Goal: Information Seeking & Learning: Learn about a topic

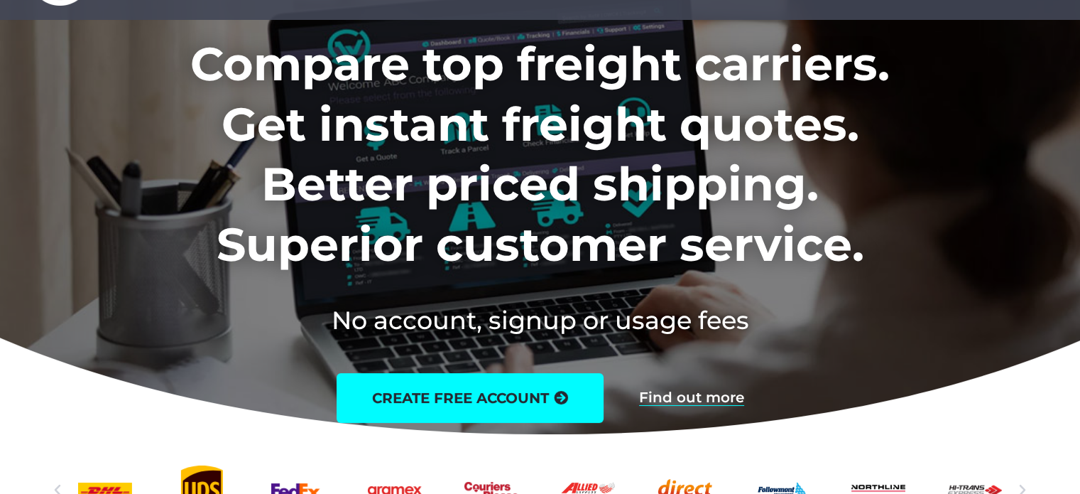
scroll to position [142, 0]
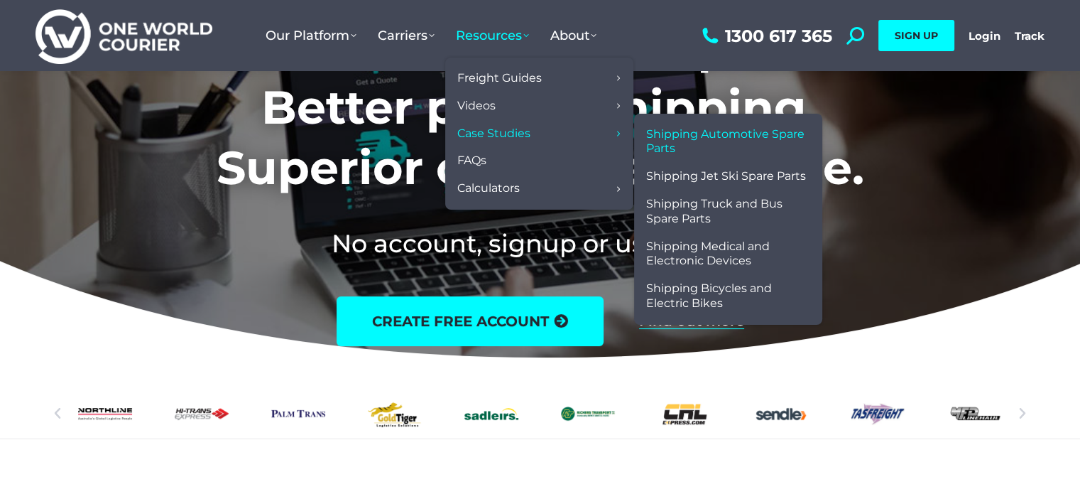
click at [767, 139] on span "Shipping Automotive Spare Parts" at bounding box center [728, 142] width 164 height 30
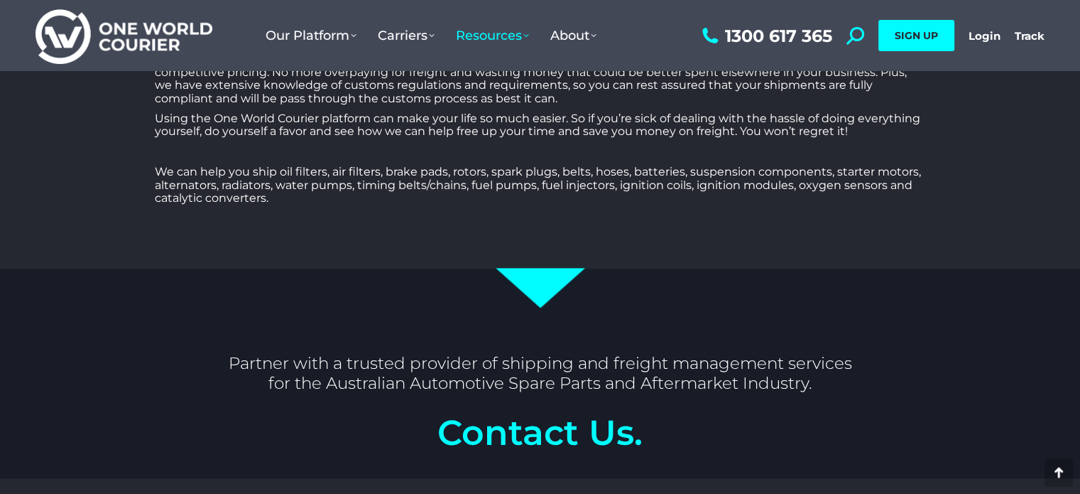
scroll to position [1847, 0]
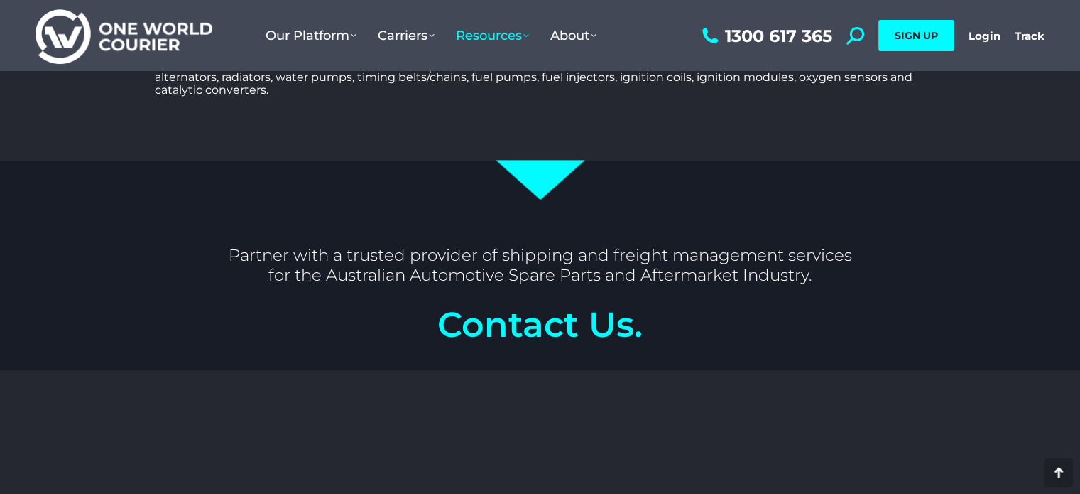
click at [559, 163] on icon at bounding box center [540, 180] width 89 height 40
click at [551, 164] on icon at bounding box center [540, 180] width 89 height 40
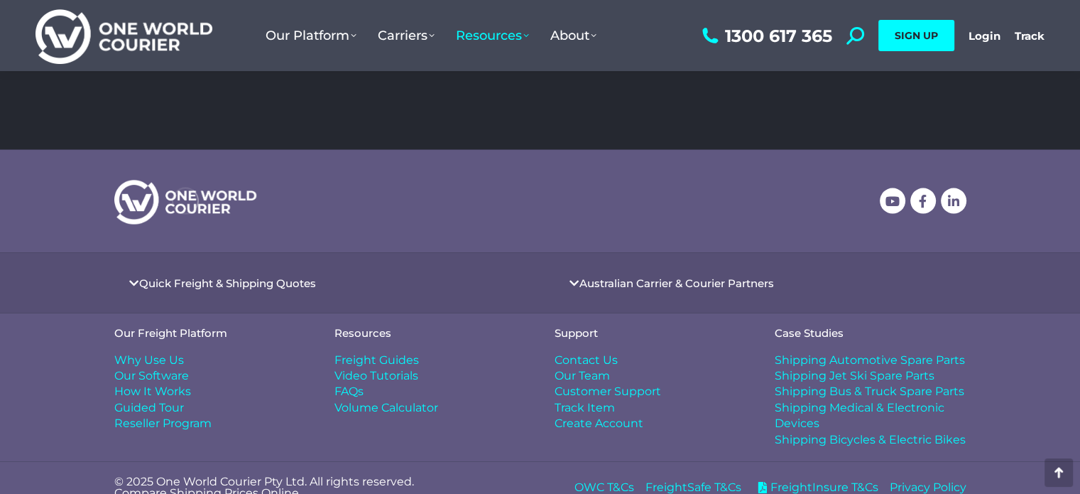
scroll to position [2651, 0]
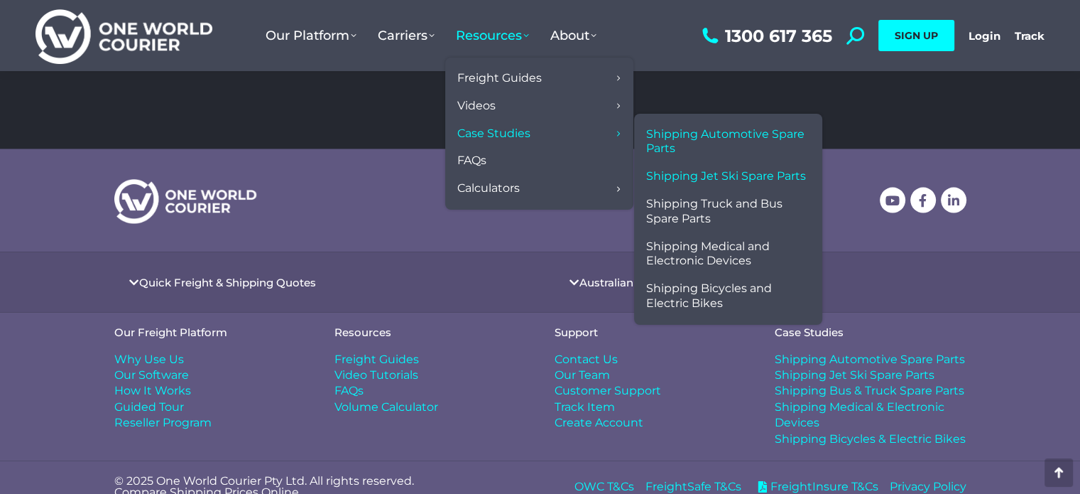
click at [680, 171] on span "Shipping Jet Ski Spare Parts" at bounding box center [726, 176] width 160 height 15
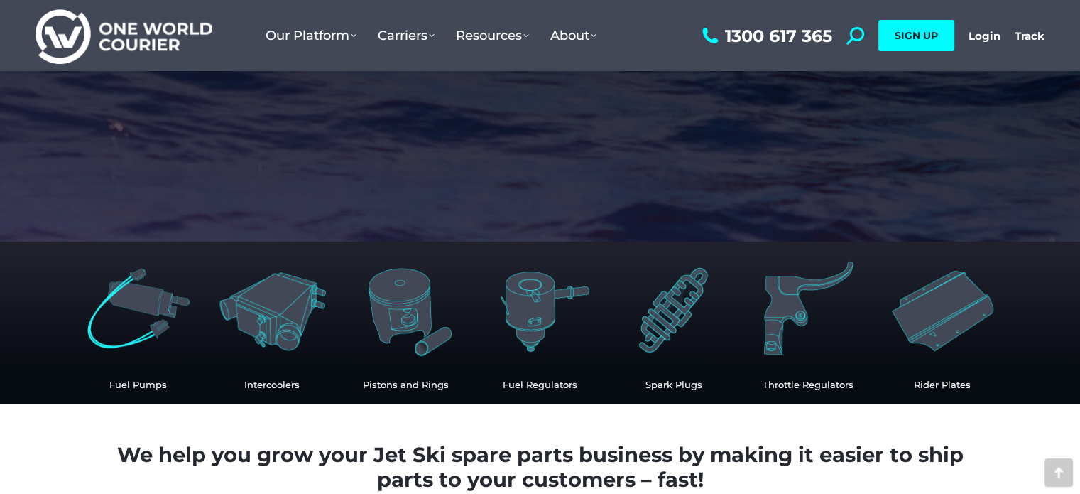
scroll to position [710, 0]
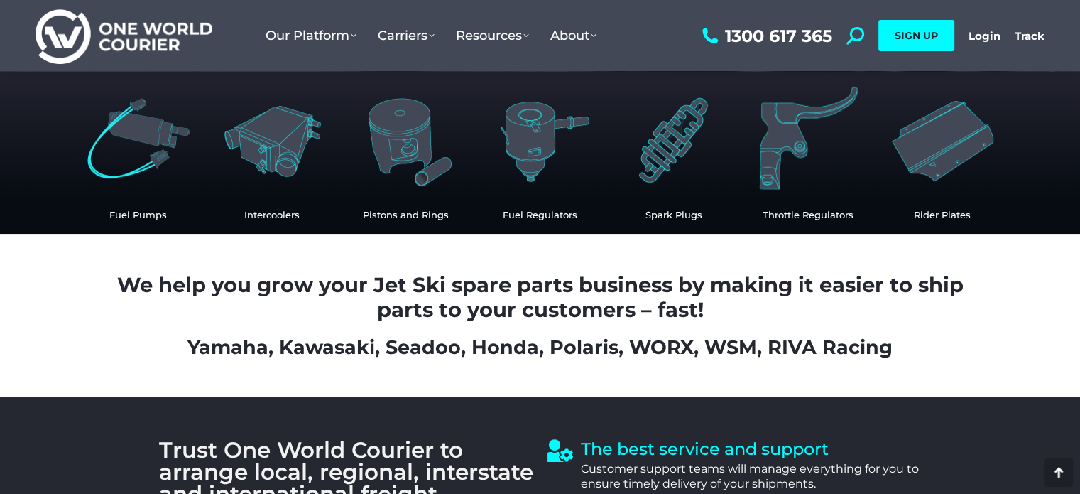
click at [783, 141] on img at bounding box center [807, 139] width 117 height 117
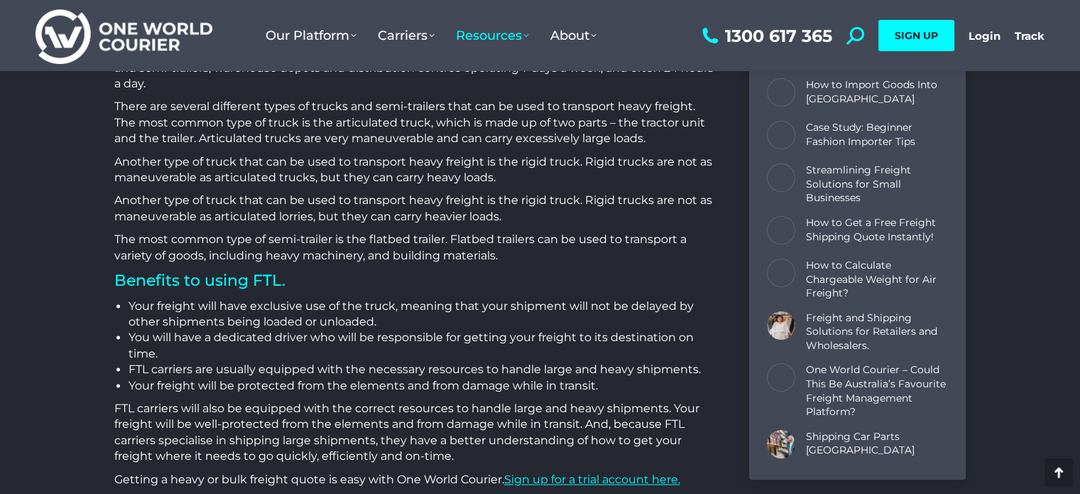
scroll to position [2060, 0]
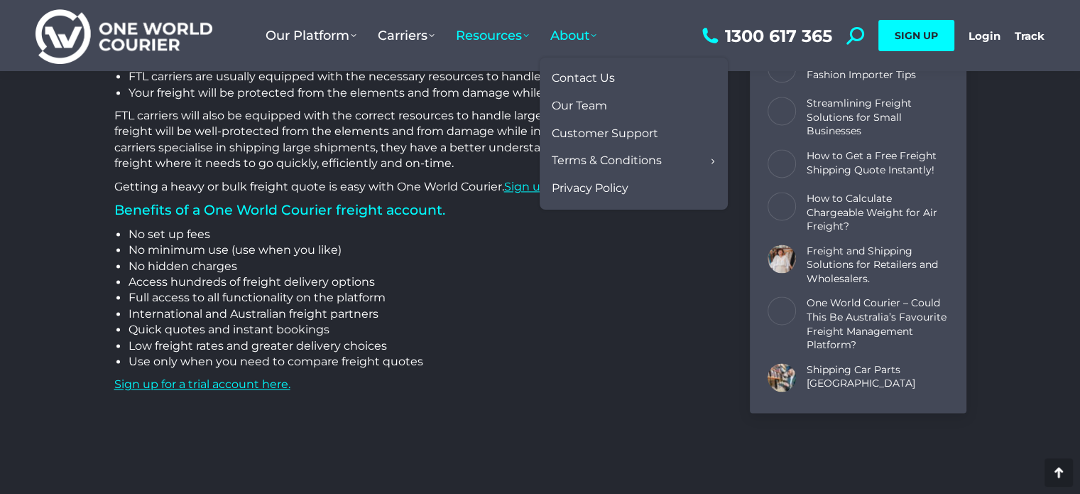
click at [586, 36] on span "About" at bounding box center [573, 36] width 46 height 16
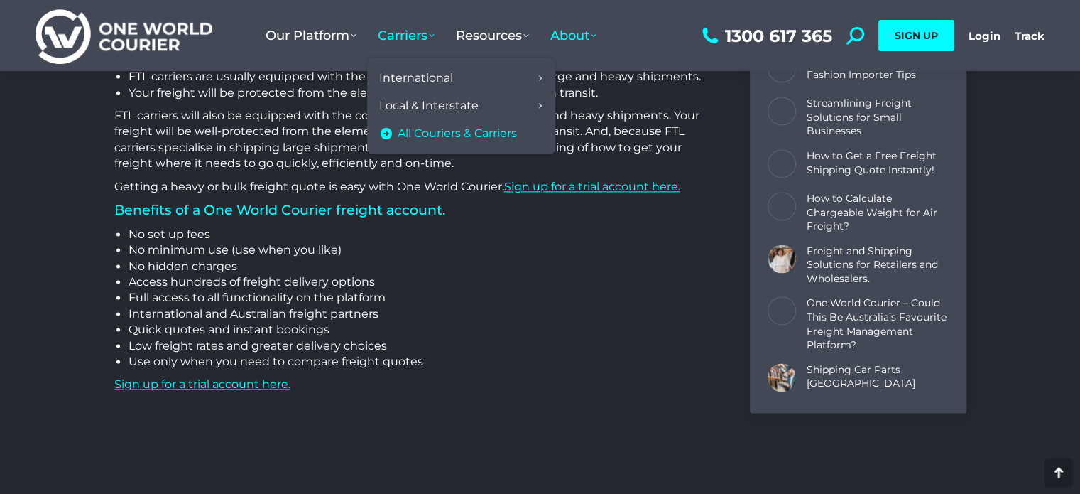
click at [429, 139] on span "All Couriers & Carriers" at bounding box center [457, 133] width 119 height 15
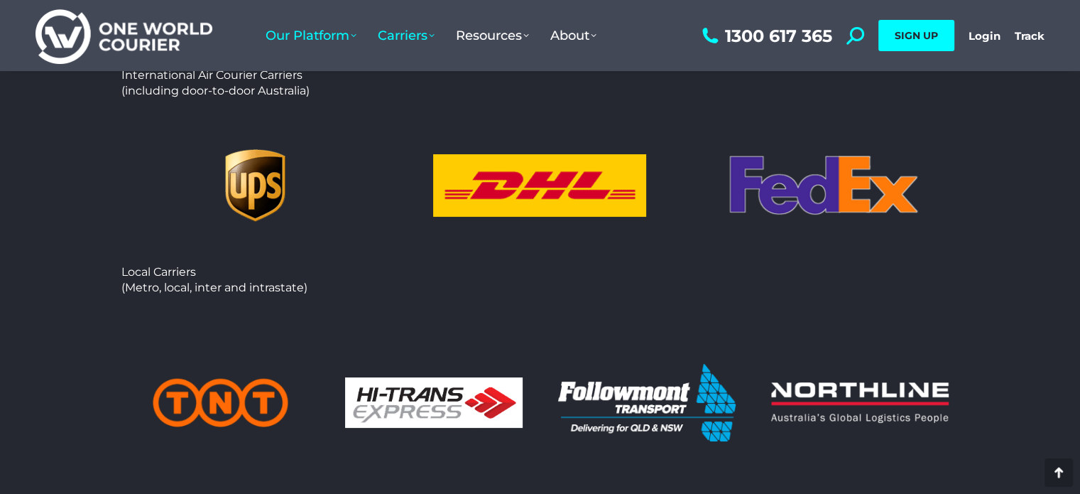
scroll to position [71, 0]
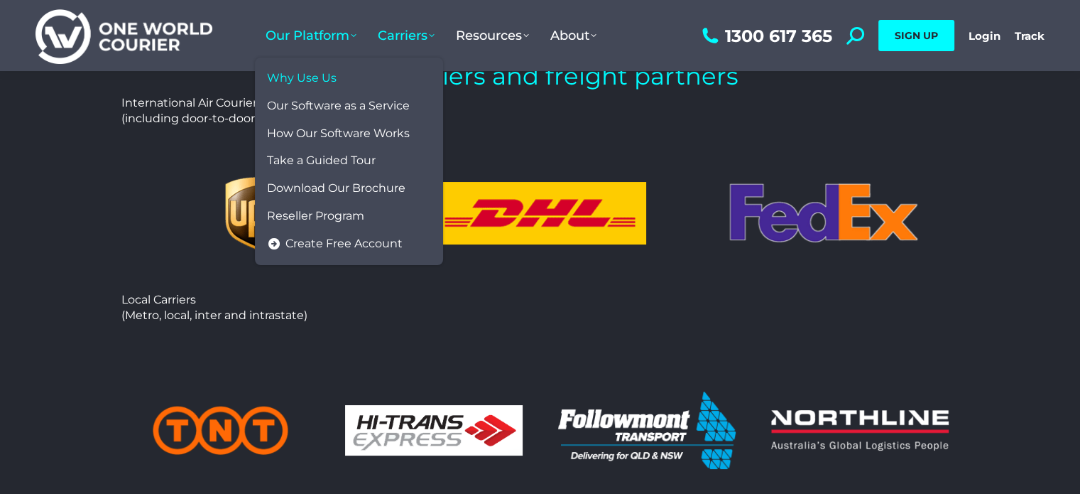
click at [317, 76] on span "Why Use Us" at bounding box center [302, 78] width 70 height 15
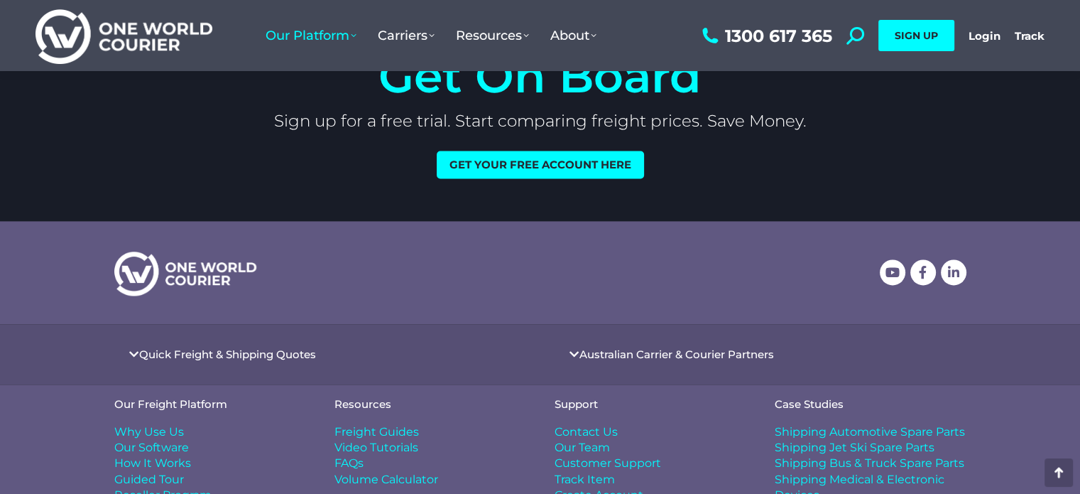
scroll to position [2357, 0]
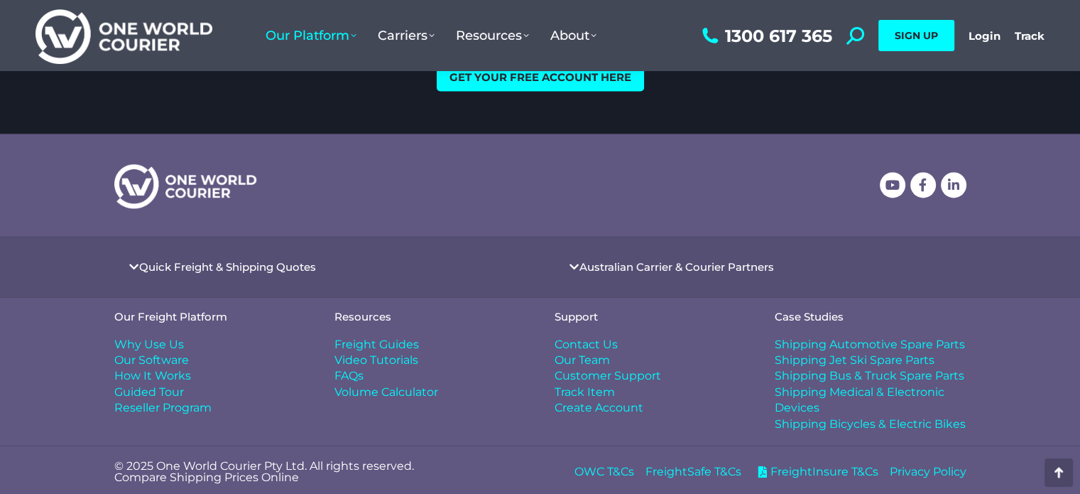
click at [395, 338] on span "Freight Guides" at bounding box center [377, 344] width 85 height 16
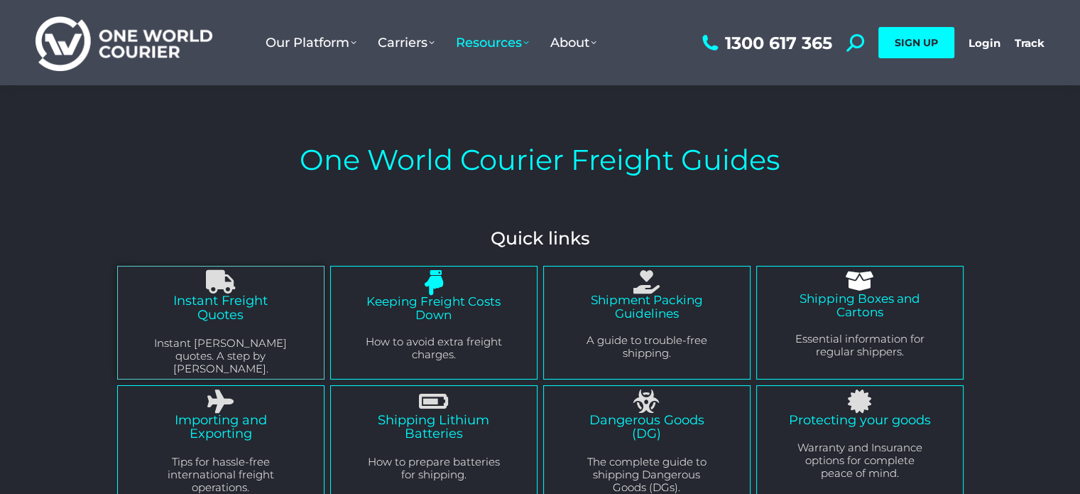
click at [440, 303] on link "Keeping Freight Costs Down" at bounding box center [433, 308] width 134 height 28
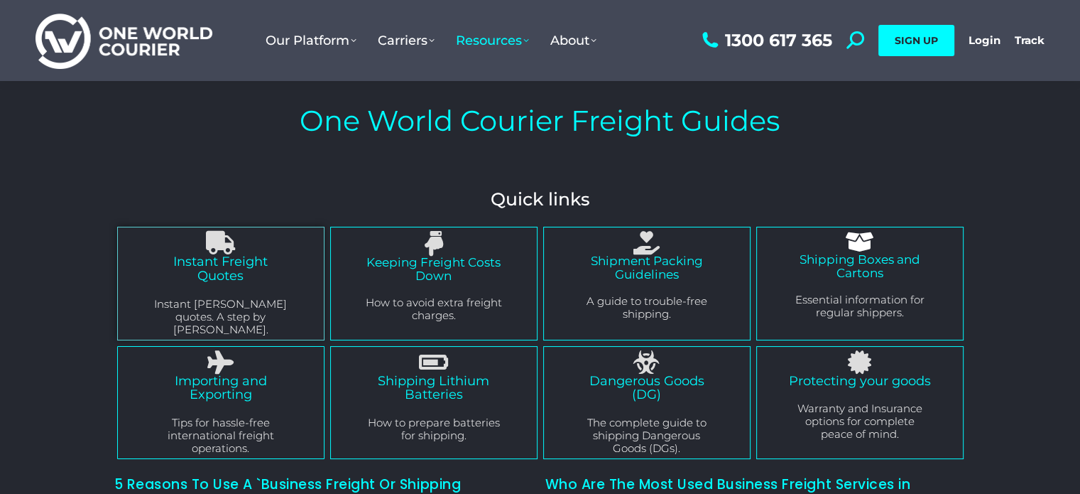
scroll to position [142, 0]
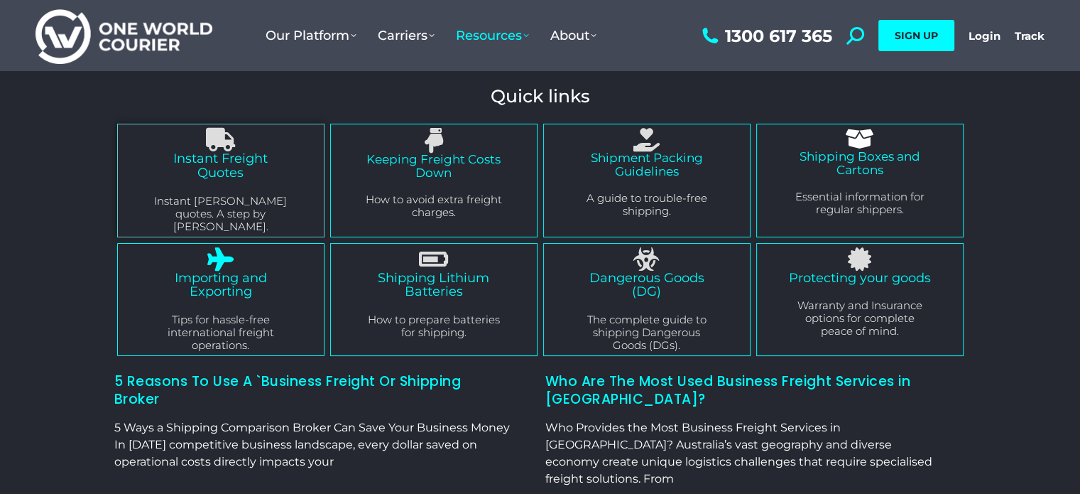
click at [251, 247] on div at bounding box center [221, 258] width 142 height 23
click at [224, 256] on icon "Importing and Exporting" at bounding box center [220, 258] width 23 height 23
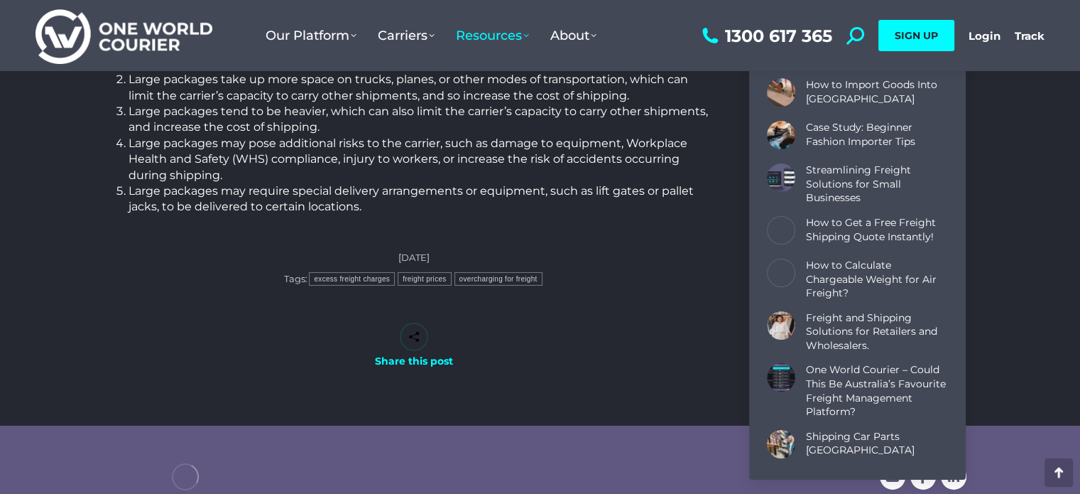
scroll to position [4830, 0]
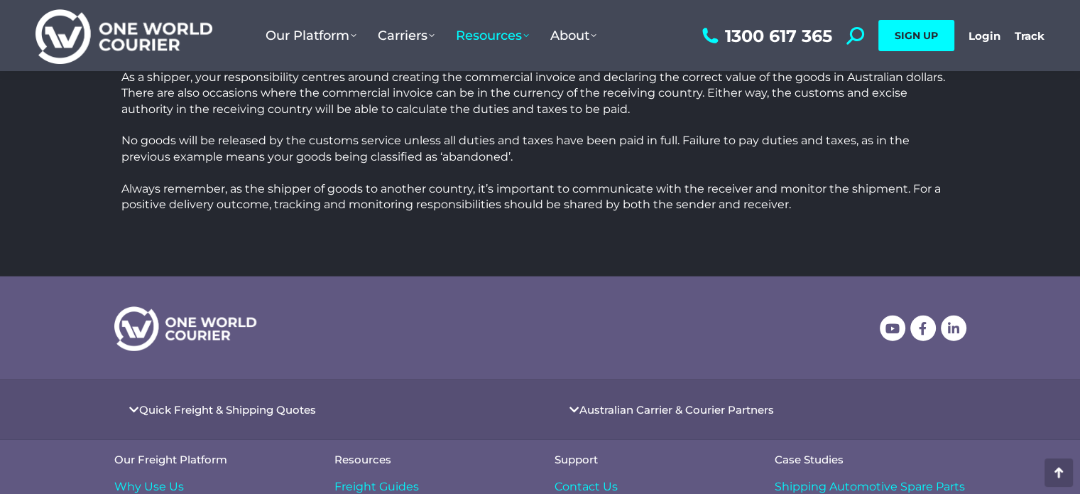
scroll to position [3711, 0]
